Goal: Task Accomplishment & Management: Manage account settings

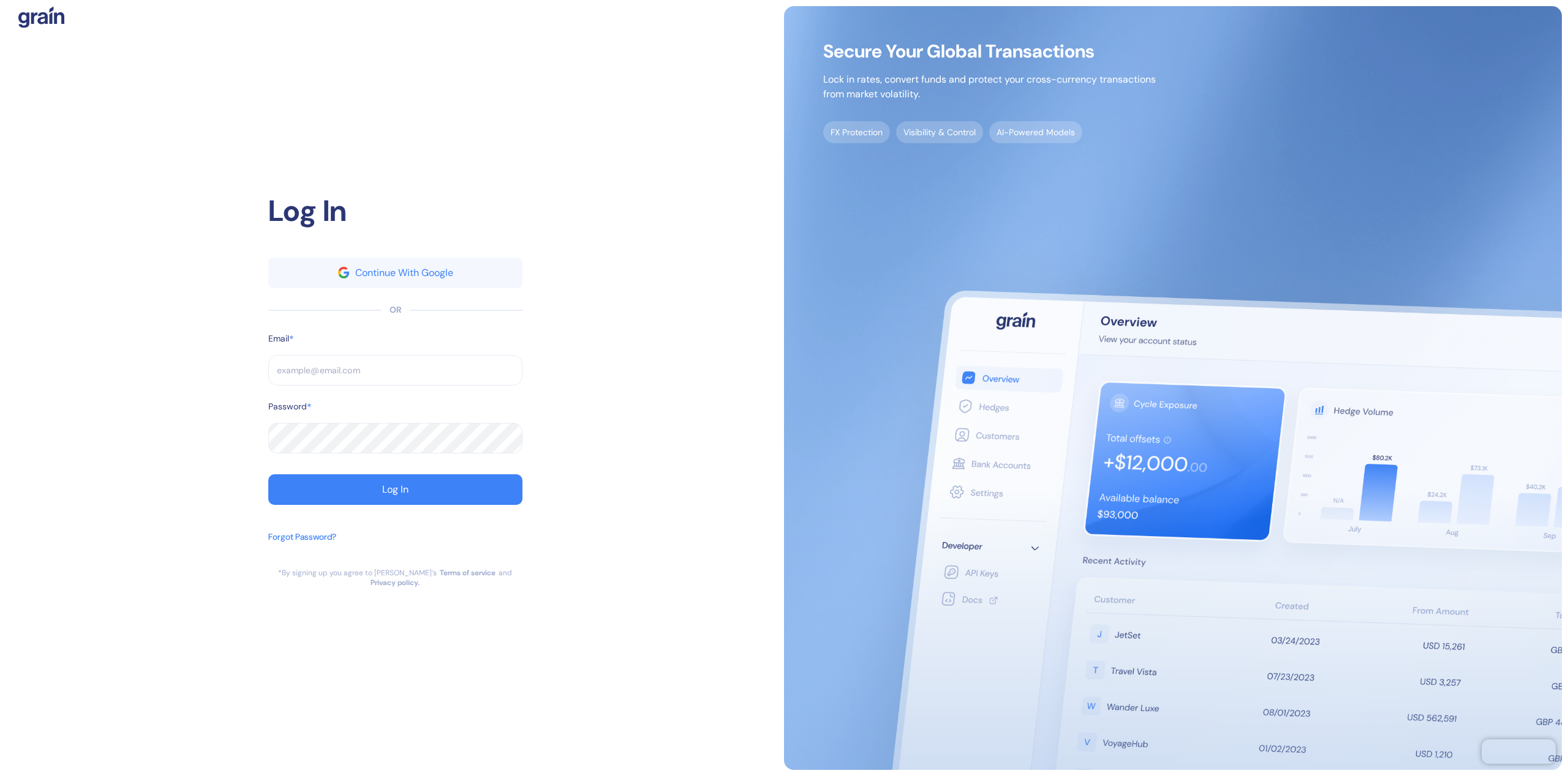
click at [363, 371] on input "text" at bounding box center [396, 370] width 254 height 31
paste input "[EMAIL_ADDRESS][DOMAIN_NAME]"
type input "[EMAIL_ADDRESS][DOMAIN_NAME]"
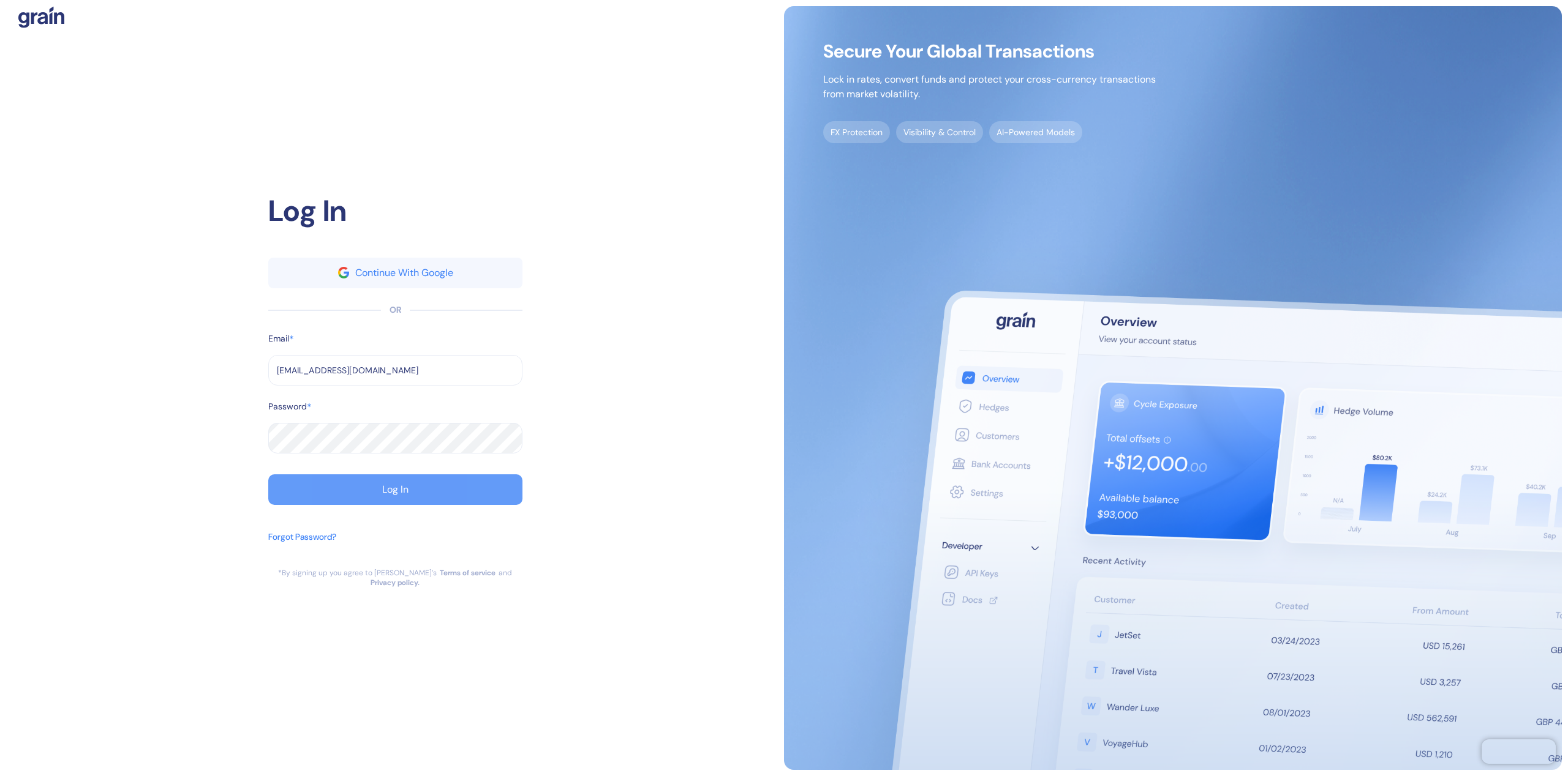
click at [371, 502] on button "Log In" at bounding box center [396, 489] width 254 height 31
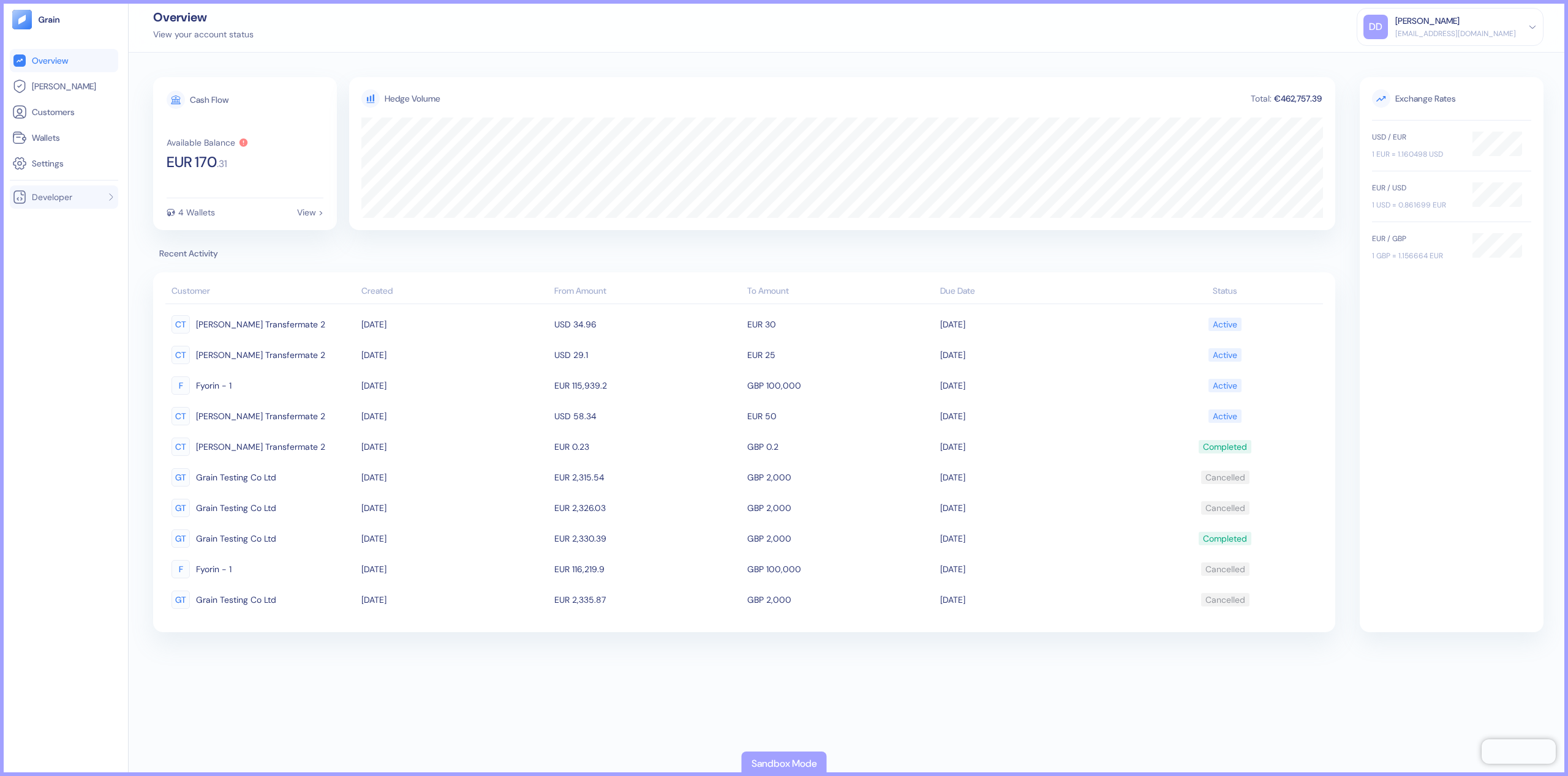
click at [67, 198] on span "Developer" at bounding box center [51, 197] width 41 height 13
click at [58, 243] on icon at bounding box center [60, 243] width 9 height 9
